Goal: Task Accomplishment & Management: Manage account settings

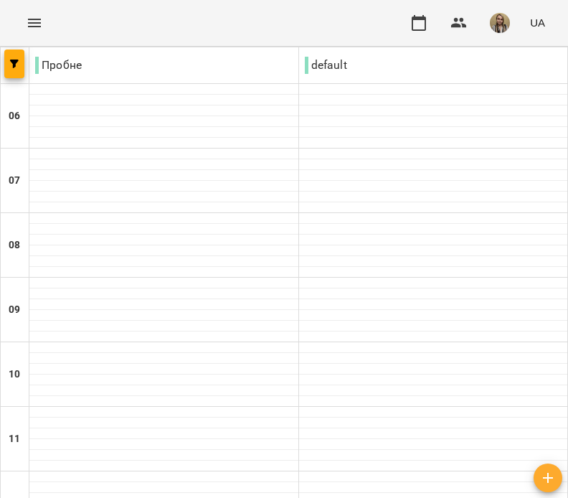
scroll to position [574, 0]
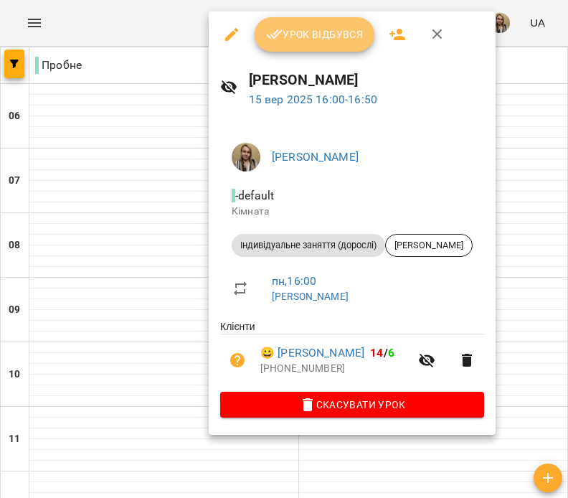
click at [301, 36] on span "Урок відбувся" at bounding box center [315, 34] width 98 height 17
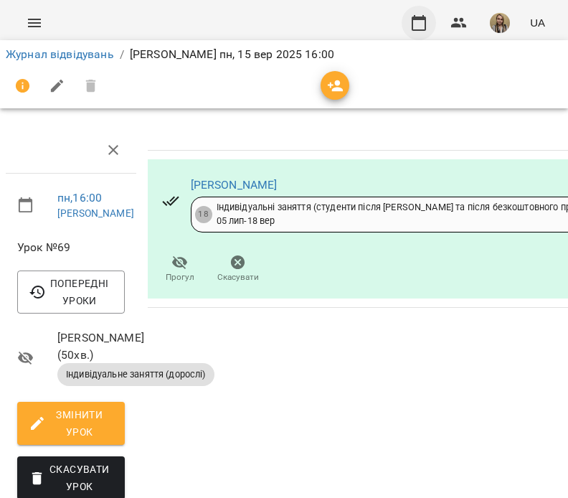
click at [415, 20] on icon "button" at bounding box center [419, 22] width 17 height 17
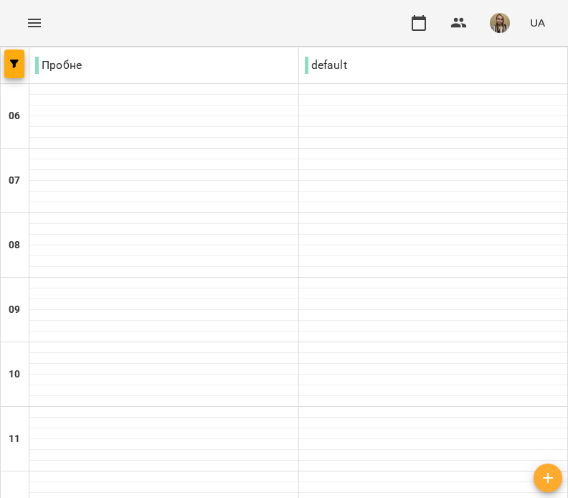
scroll to position [718, 0]
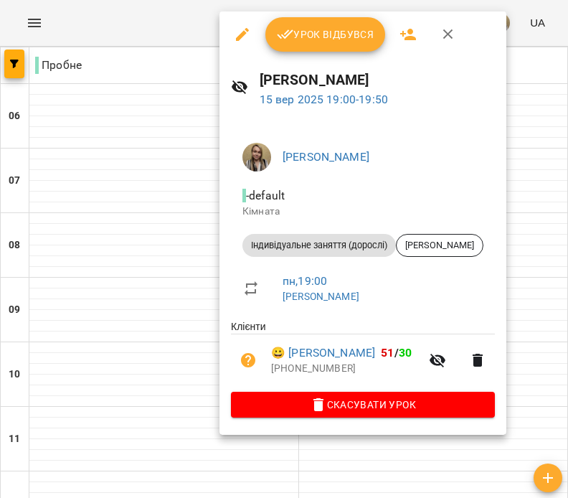
click at [301, 30] on span "Урок відбувся" at bounding box center [326, 34] width 98 height 17
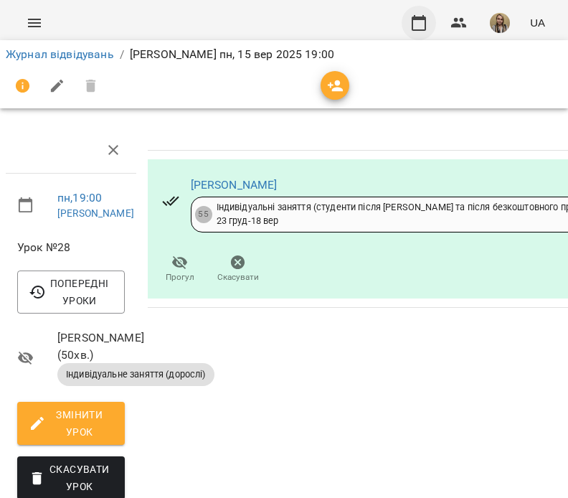
click at [416, 19] on icon "button" at bounding box center [419, 23] width 14 height 16
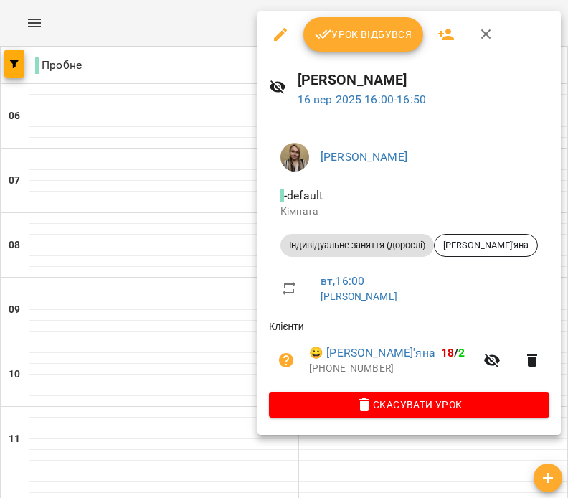
click at [370, 41] on span "Урок відбувся" at bounding box center [364, 34] width 98 height 17
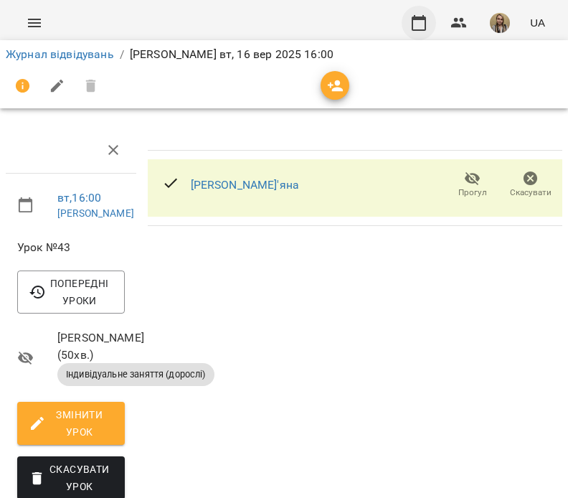
click at [421, 18] on icon "button" at bounding box center [419, 23] width 14 height 16
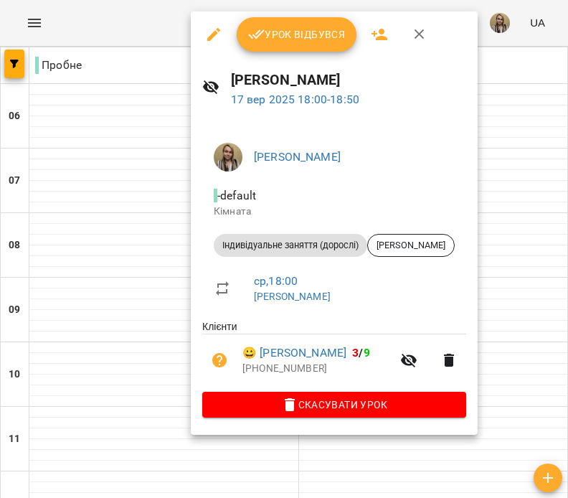
click at [290, 30] on span "Урок відбувся" at bounding box center [297, 34] width 98 height 17
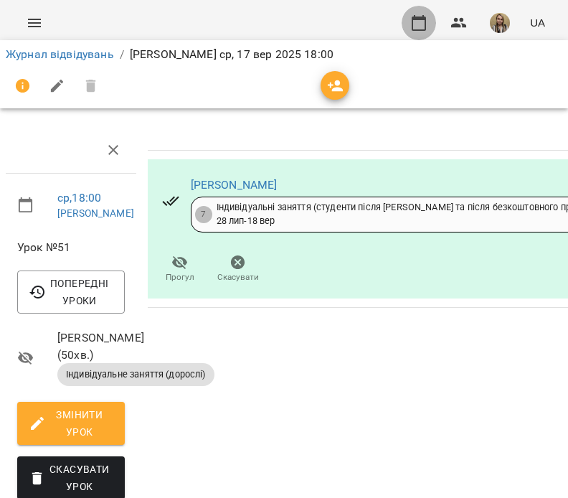
click at [414, 18] on icon "button" at bounding box center [419, 23] width 14 height 16
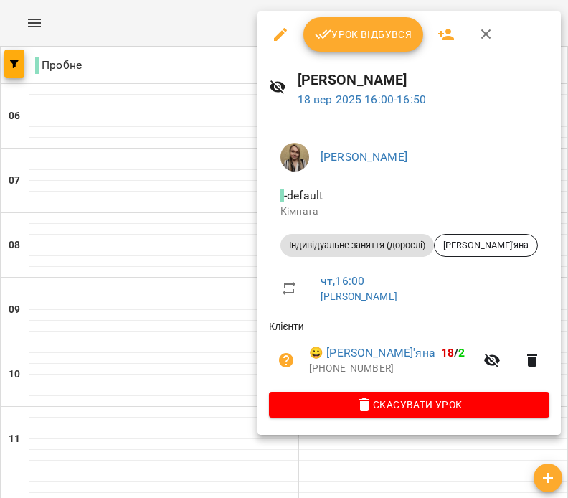
click at [364, 34] on span "Урок відбувся" at bounding box center [364, 34] width 98 height 17
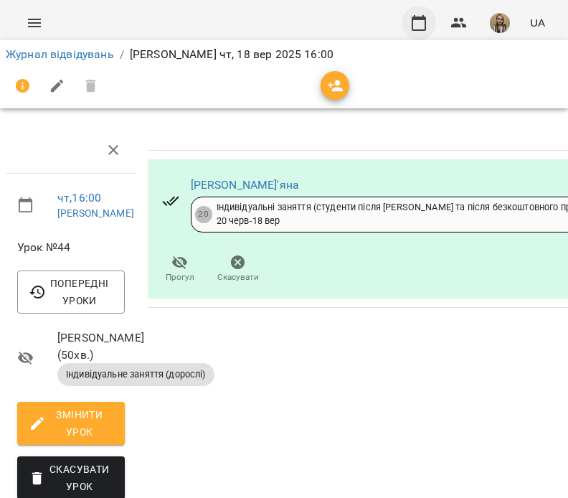
click at [418, 27] on icon "button" at bounding box center [419, 22] width 17 height 17
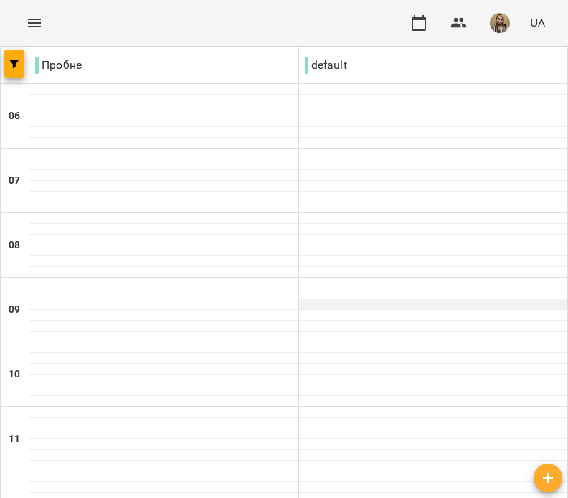
scroll to position [502, 0]
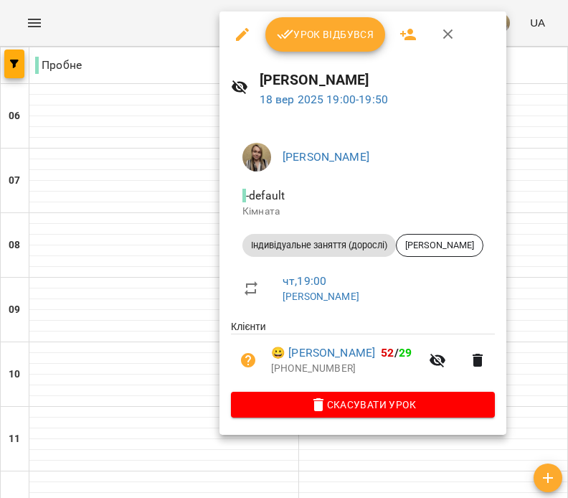
click at [339, 24] on button "Урок відбувся" at bounding box center [326, 34] width 121 height 34
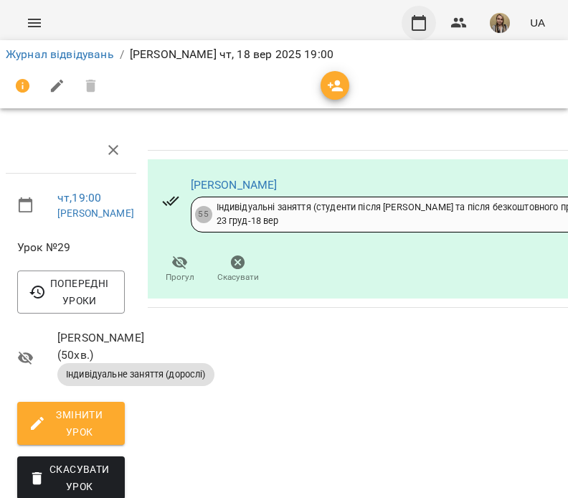
click at [426, 24] on icon "button" at bounding box center [419, 23] width 14 height 16
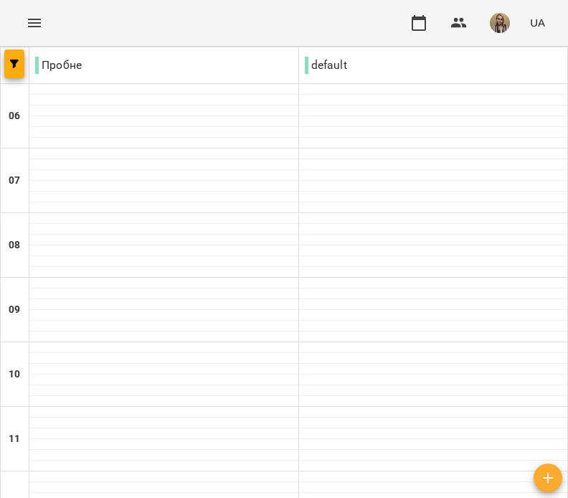
scroll to position [72, 0]
